Goal: Check status: Check status

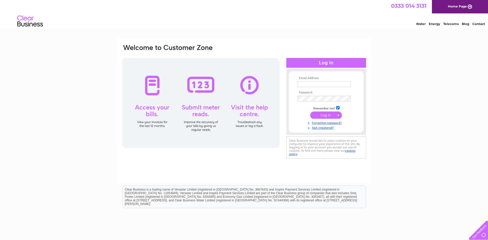
type input "[EMAIL_ADDRESS][DOMAIN_NAME]"
click at [333, 114] on input "submit" at bounding box center [326, 114] width 32 height 7
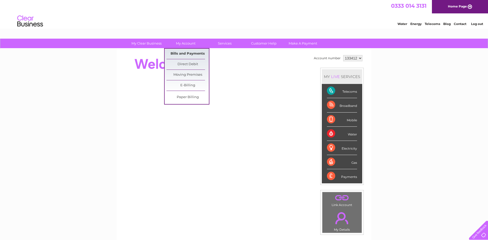
click at [182, 54] on link "Bills and Payments" at bounding box center [187, 54] width 42 height 10
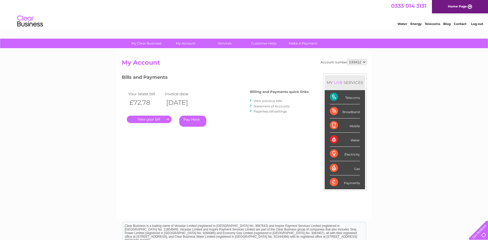
click at [153, 119] on link "." at bounding box center [149, 119] width 45 height 7
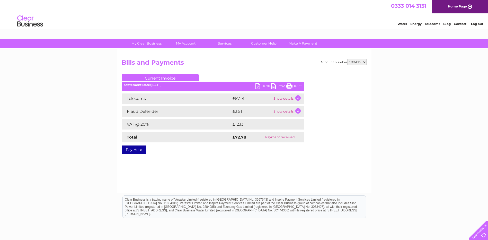
click at [300, 96] on td "Show details" at bounding box center [288, 98] width 32 height 10
